Goal: Task Accomplishment & Management: Complete application form

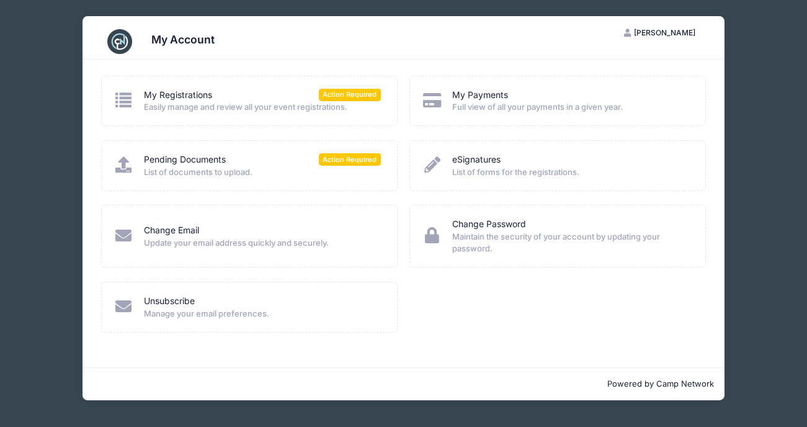
click at [342, 166] on span "List of documents to upload." at bounding box center [262, 172] width 237 height 12
click at [218, 170] on span "List of documents to upload." at bounding box center [262, 172] width 237 height 12
click at [205, 159] on link "Pending Documents" at bounding box center [185, 159] width 82 height 13
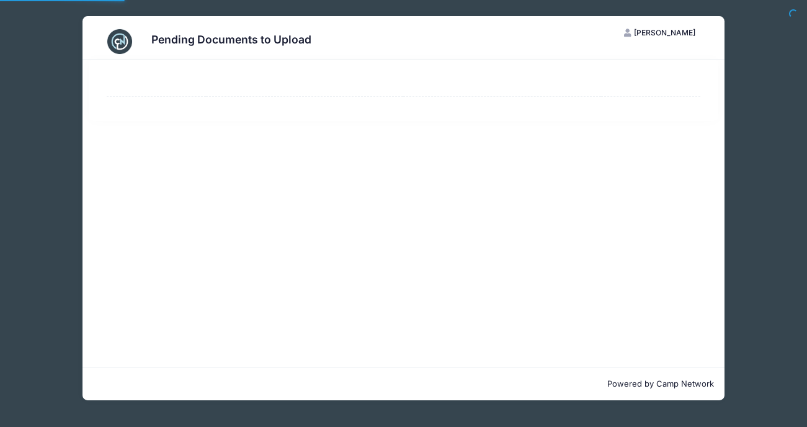
select select "50"
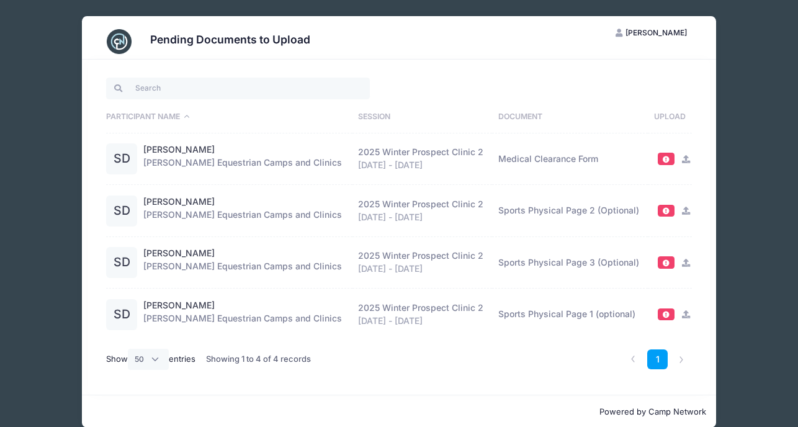
click at [689, 158] on icon at bounding box center [686, 159] width 10 height 8
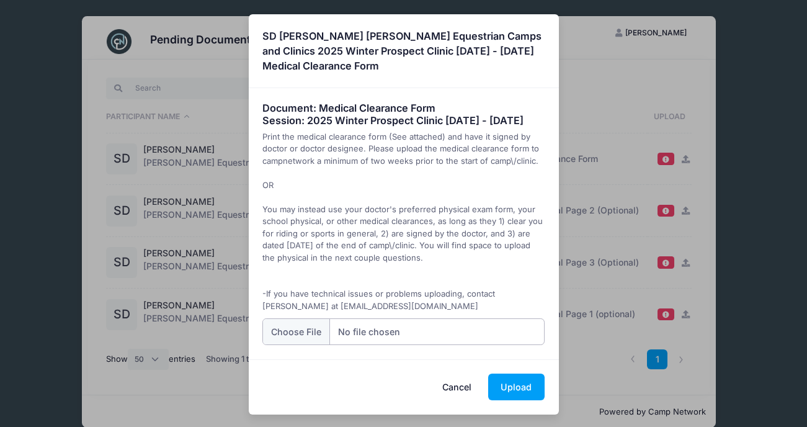
click at [318, 342] on input "file" at bounding box center [403, 331] width 282 height 27
type input "C:\fakepath\20250922105958756.pdf"
click at [514, 400] on button "Upload" at bounding box center [516, 386] width 56 height 27
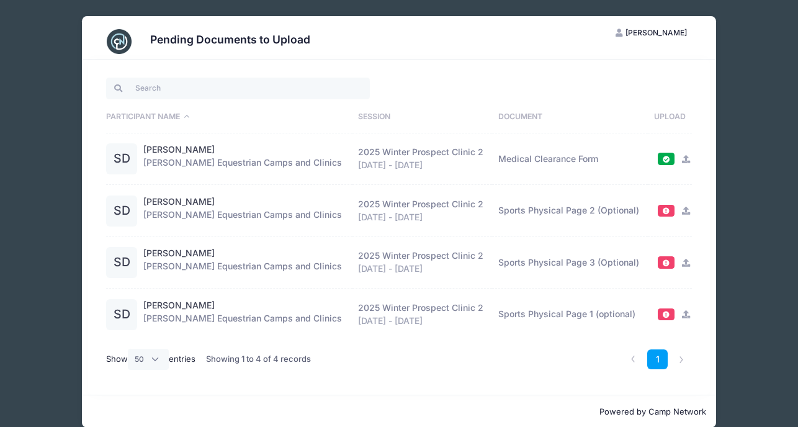
click at [27, 90] on div "Pending Documents to Upload KD [PERSON_NAME] My Account Logout Participant Name…" at bounding box center [399, 222] width 761 height 444
click at [35, 61] on div "Pending Documents to Upload KD [PERSON_NAME] My Account Logout Participant Name…" at bounding box center [399, 222] width 761 height 444
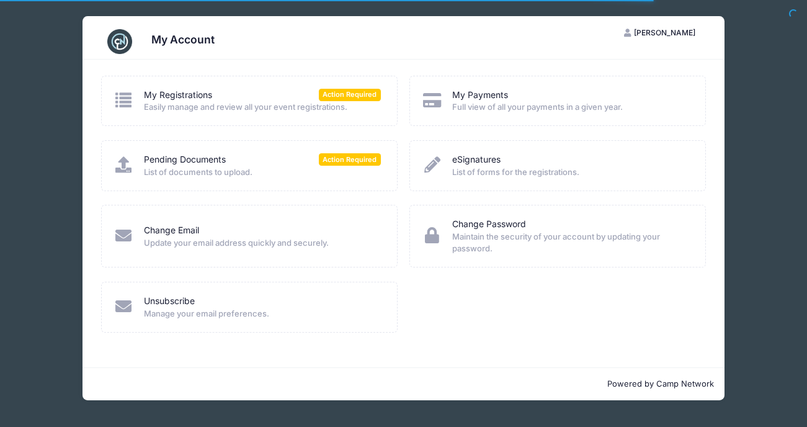
click at [195, 92] on link "My Registrations" at bounding box center [178, 95] width 68 height 13
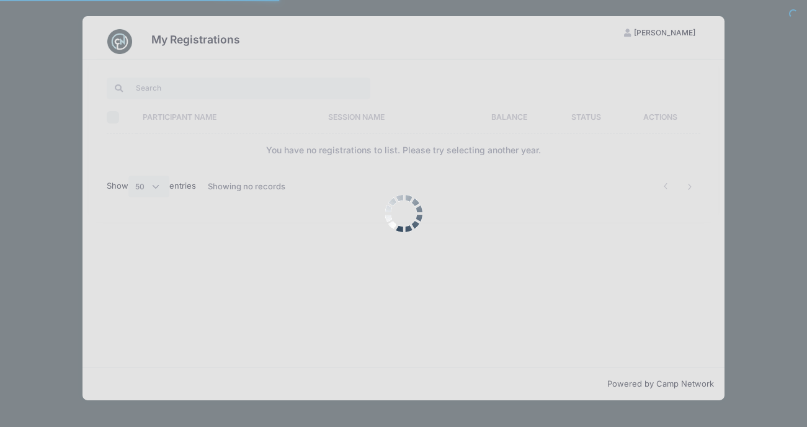
select select "50"
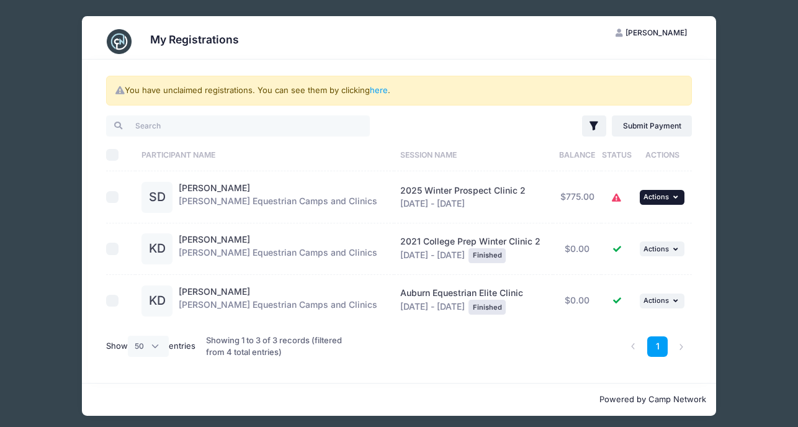
click at [655, 201] on button "... Actions" at bounding box center [662, 197] width 45 height 15
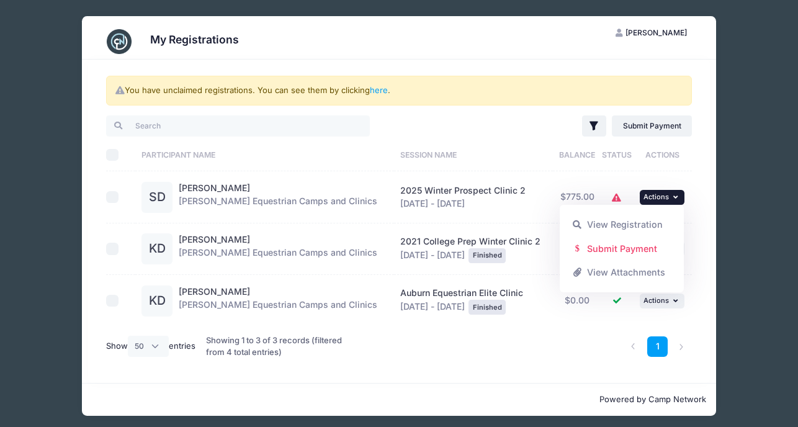
click at [536, 127] on div "Filter Filter Options Show: Current Registrations Past Registratations Pending …" at bounding box center [548, 126] width 299 height 25
